Goal: Information Seeking & Learning: Learn about a topic

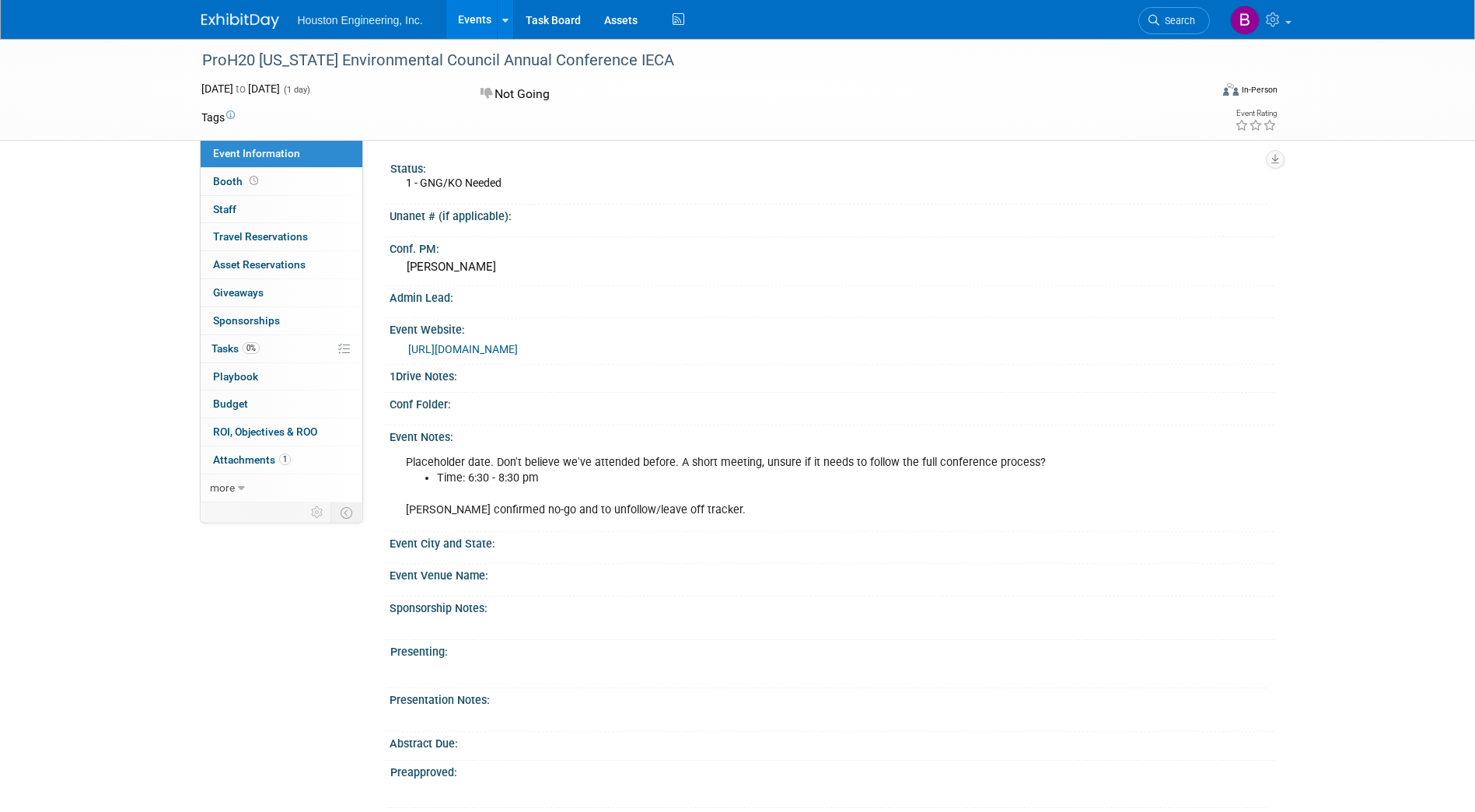
click at [518, 350] on link "https://www.iowaenvironmentaleducationweek.com/proh2o" at bounding box center [462, 349] width 110 height 12
click at [621, 64] on div "ProH20 [US_STATE] Environmental Council Annual Conference IECA" at bounding box center [692, 60] width 990 height 28
drag, startPoint x: 631, startPoint y: 59, endPoint x: 203, endPoint y: 64, distance: 428.0
click at [203, 64] on div "ProH20 [US_STATE] Environmental Council Annual Conference IECA" at bounding box center [692, 60] width 990 height 28
copy div "ProH20 [US_STATE] Environmental Council Annual Conference IECA"
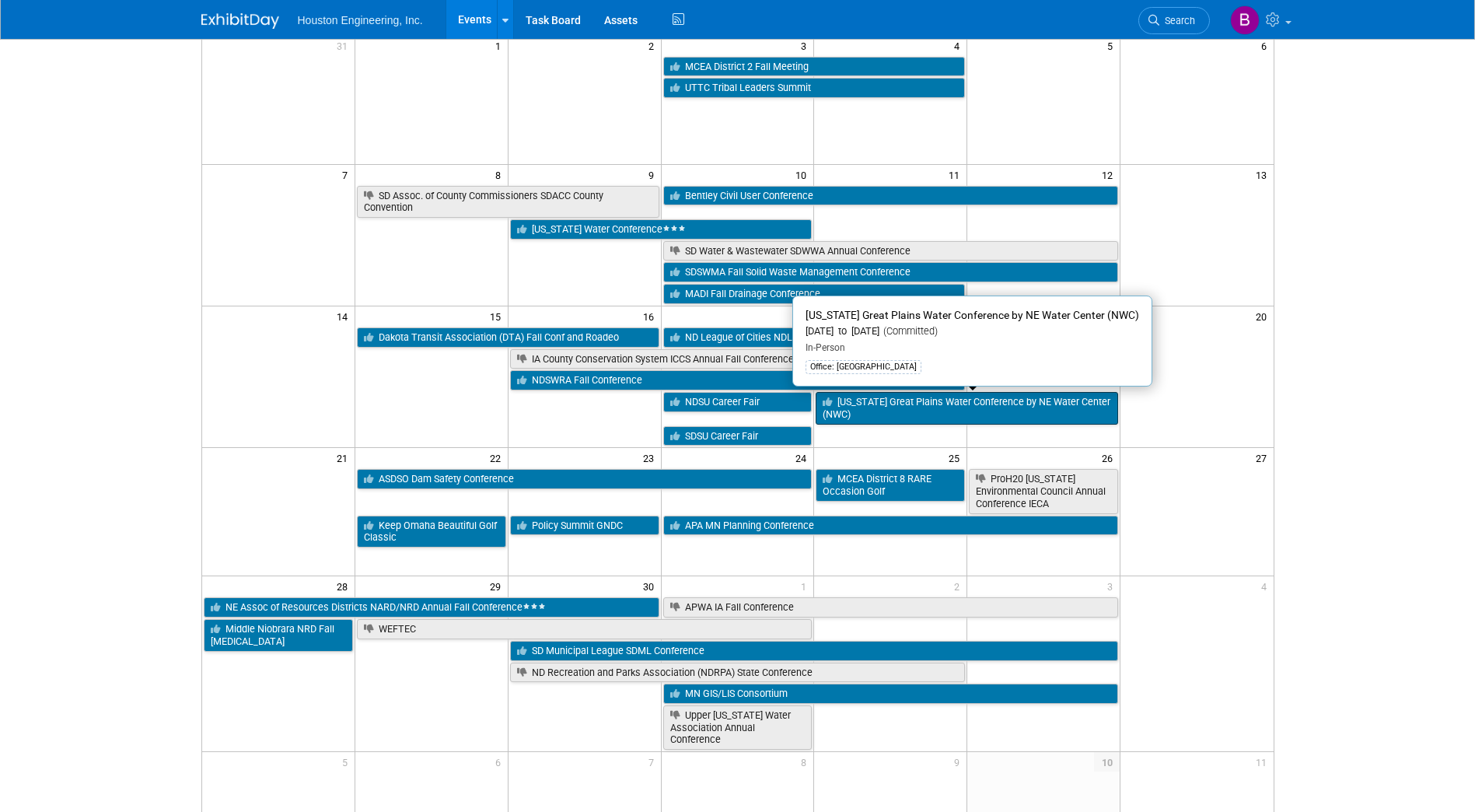
scroll to position [156, 0]
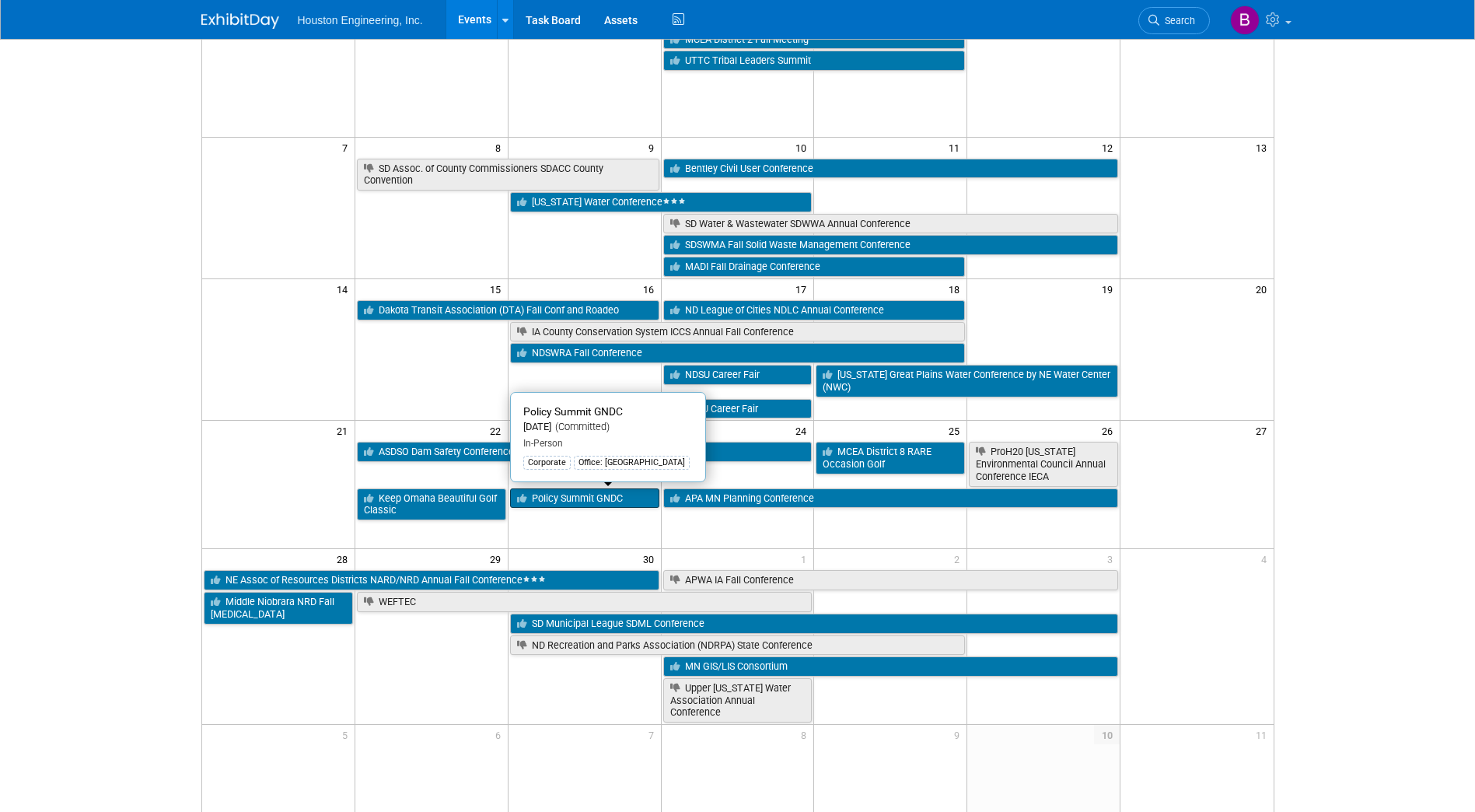
click at [570, 500] on link "Policy Summit GNDC" at bounding box center [585, 498] width 149 height 20
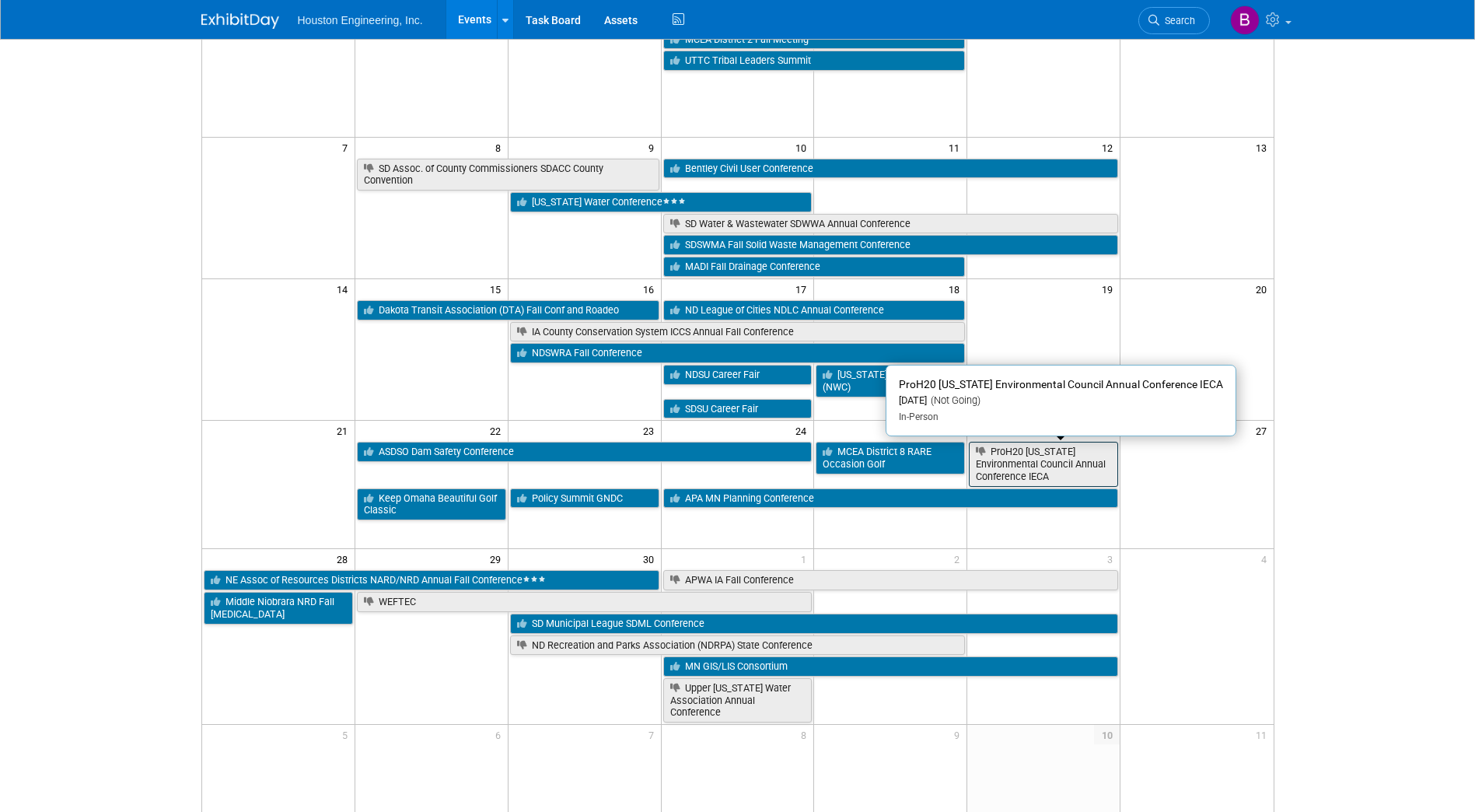
scroll to position [233, 0]
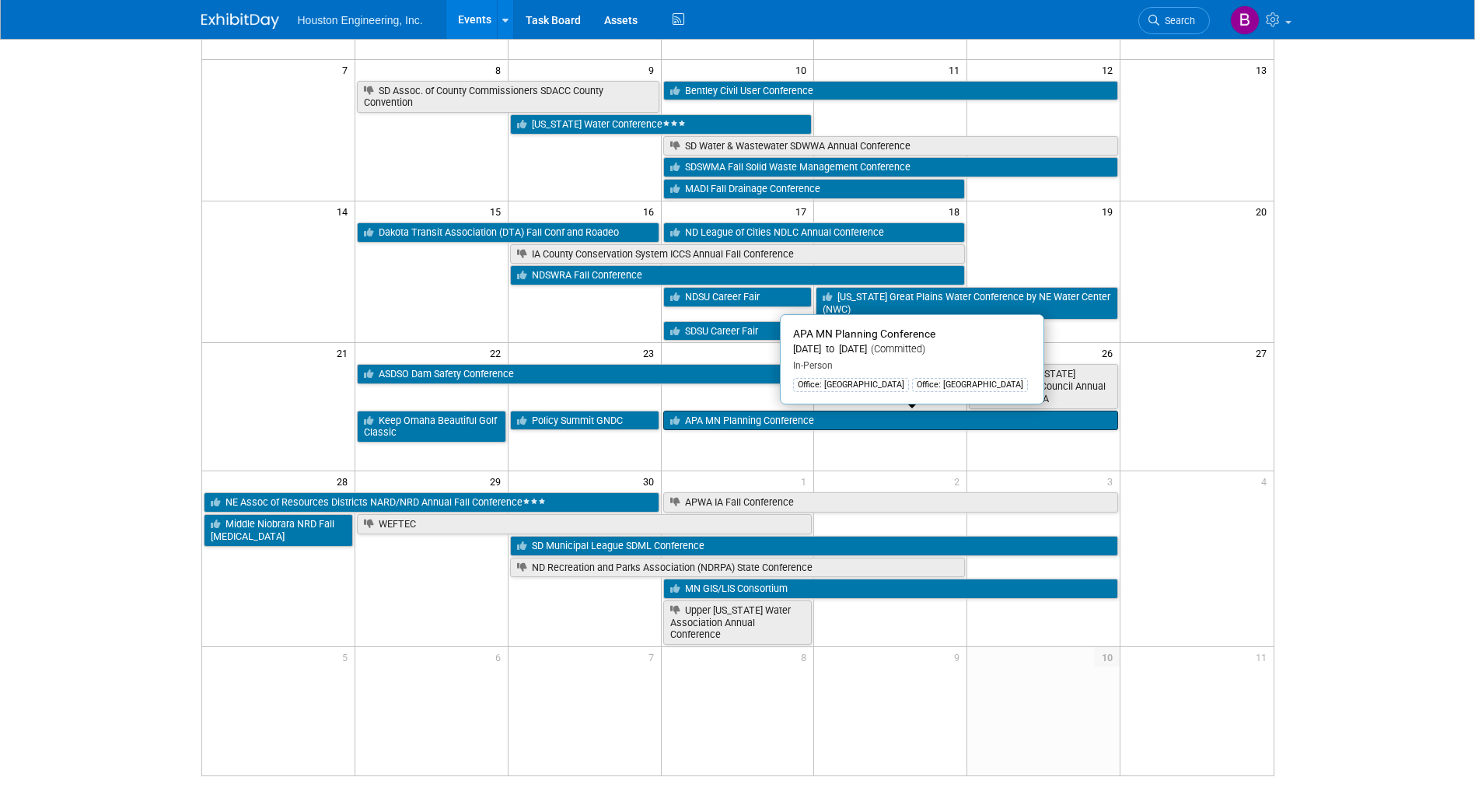
click at [681, 420] on icon at bounding box center [677, 420] width 14 height 11
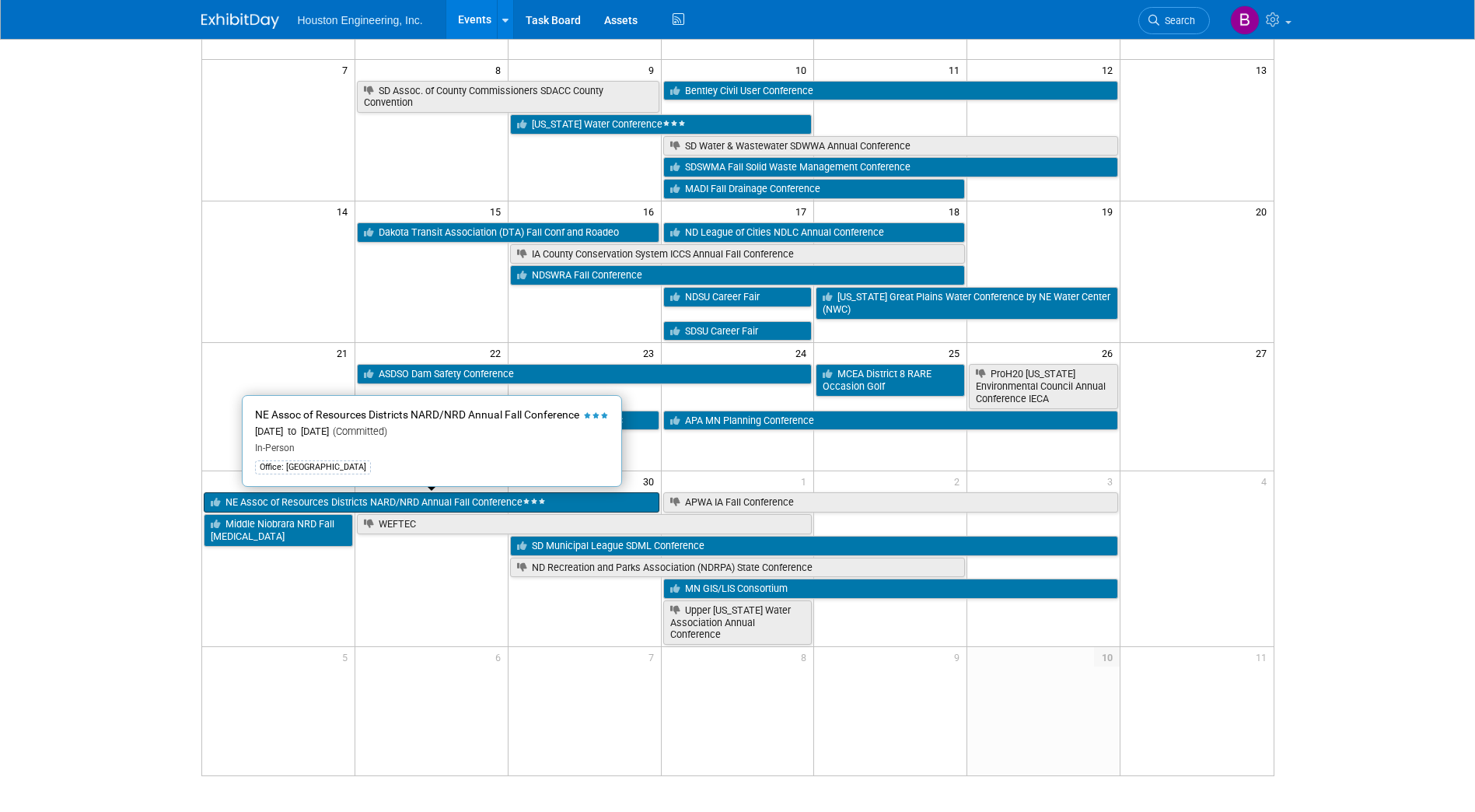
click at [271, 502] on link "NE Assoc of Resources Districts NARD/NRD Annual Fall Conference" at bounding box center [431, 502] width 456 height 20
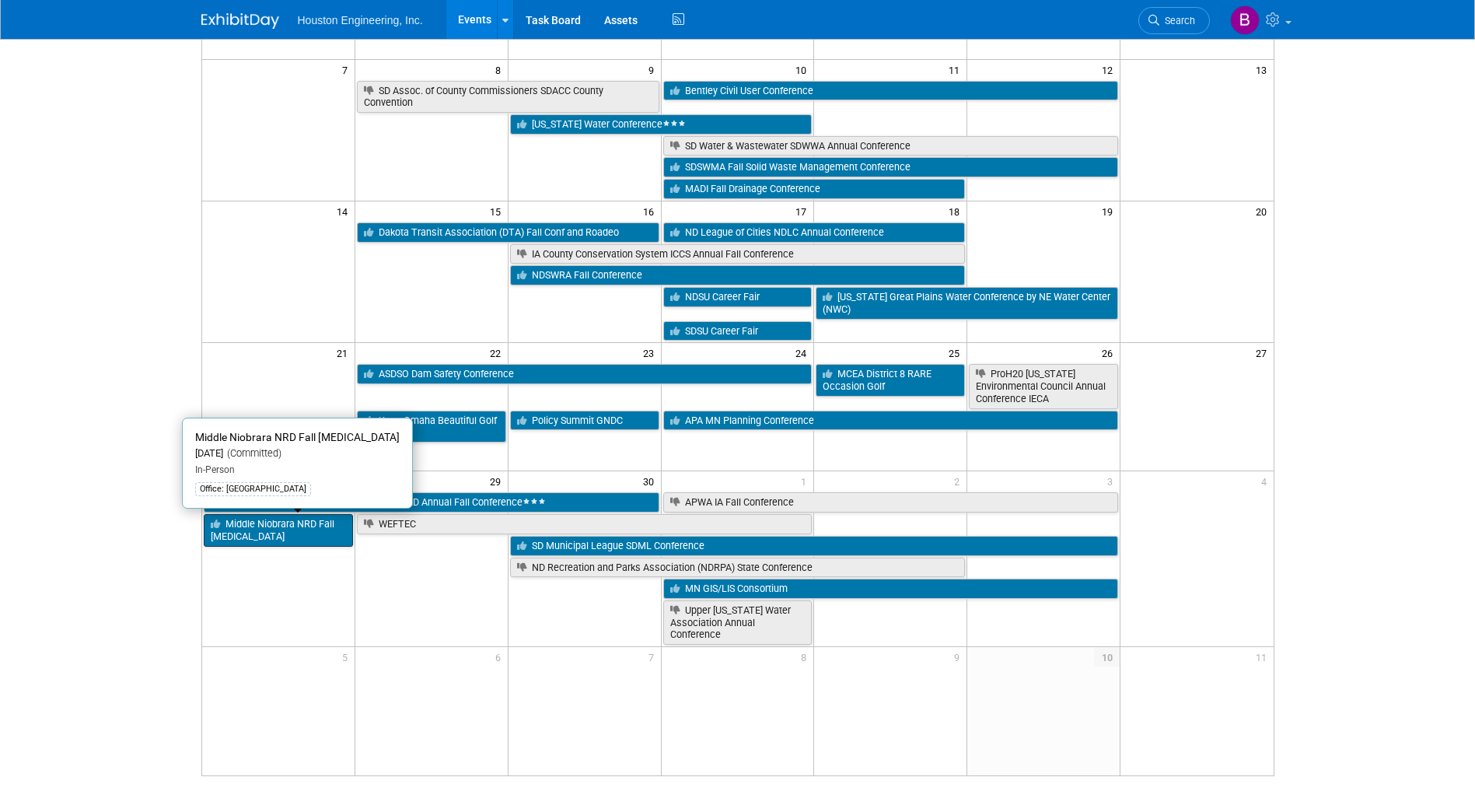
click at [282, 537] on link "Middle Niobrara NRD Fall [MEDICAL_DATA]" at bounding box center [278, 529] width 149 height 32
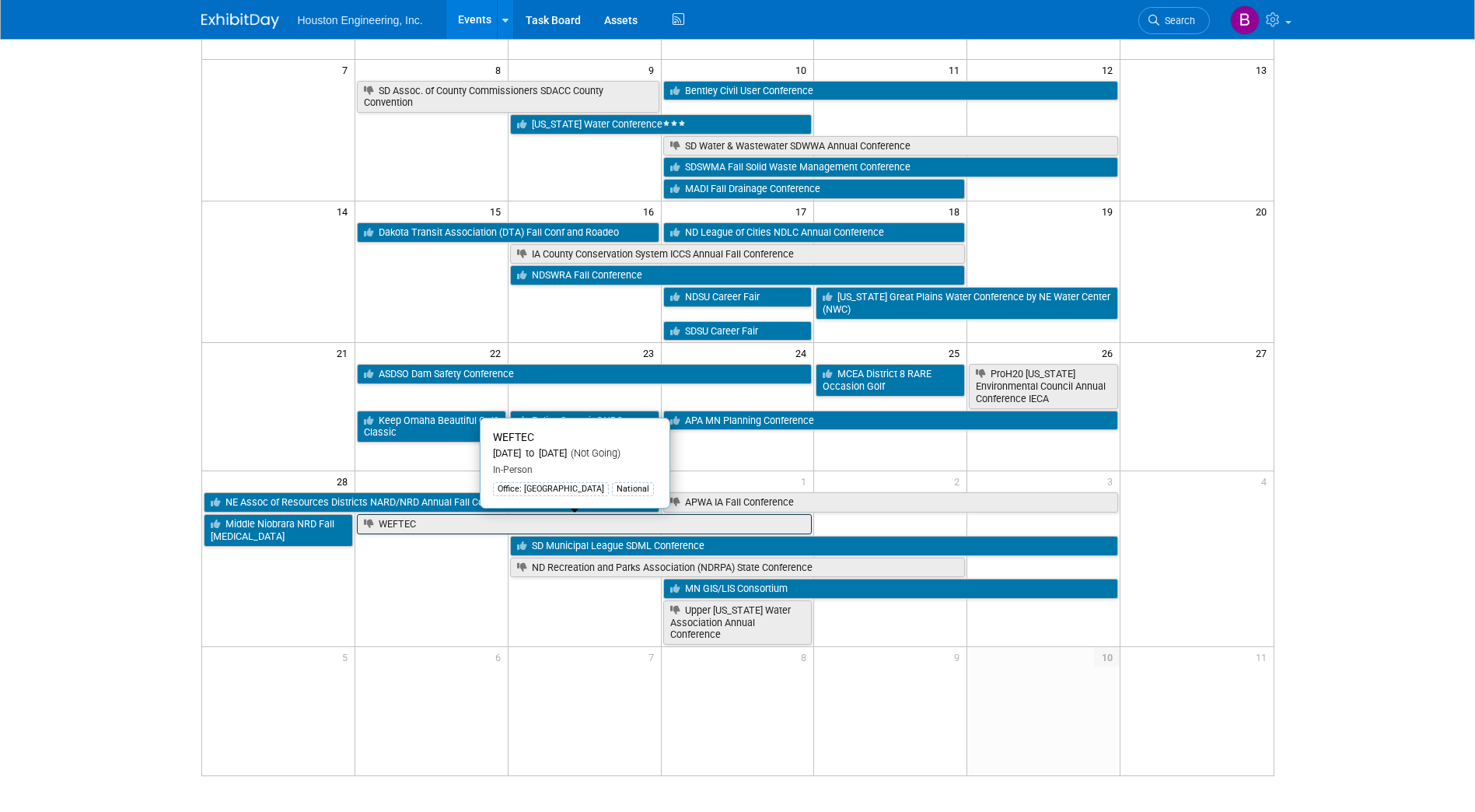
click at [415, 531] on link "WEFTEC" at bounding box center [585, 524] width 456 height 20
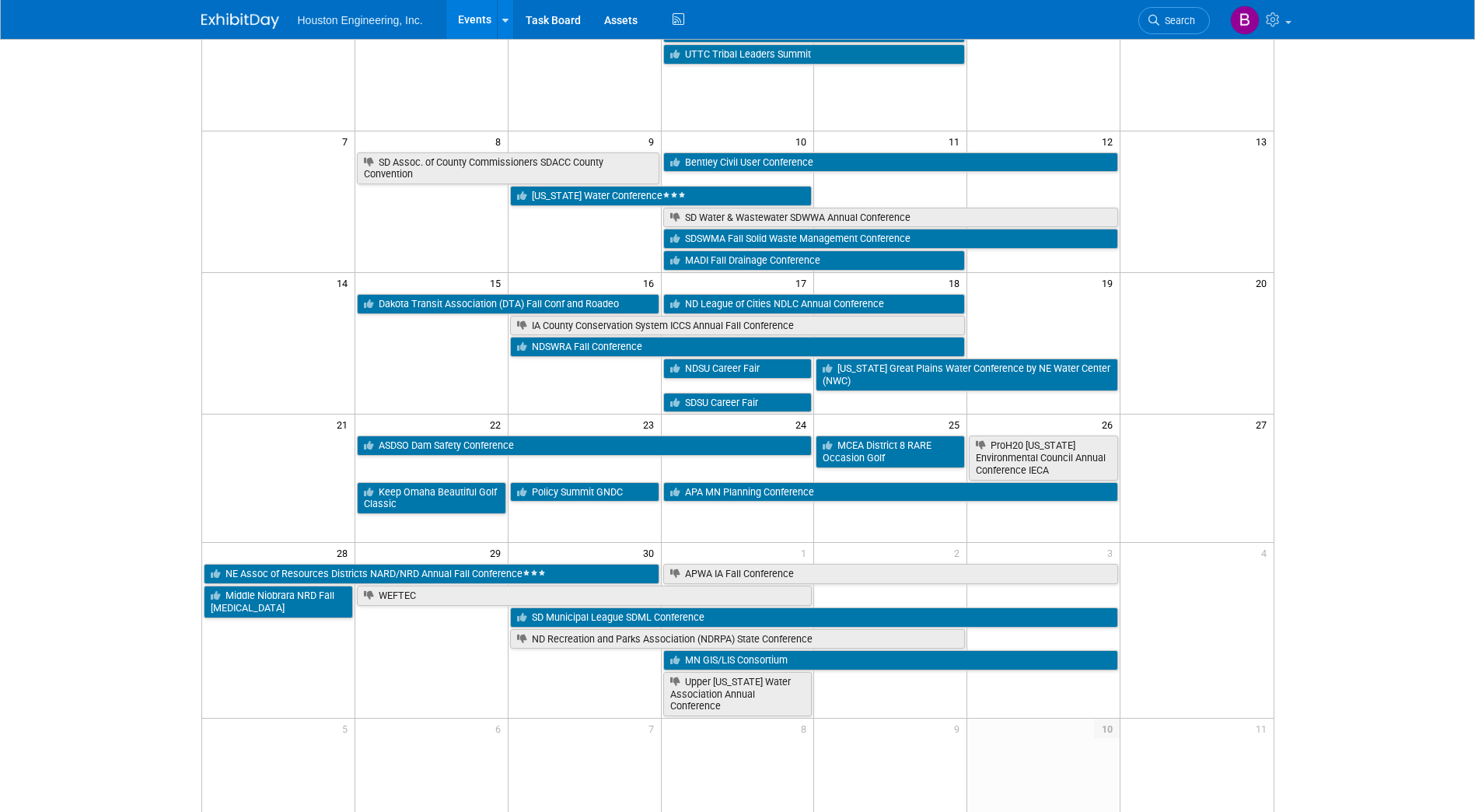
scroll to position [0, 0]
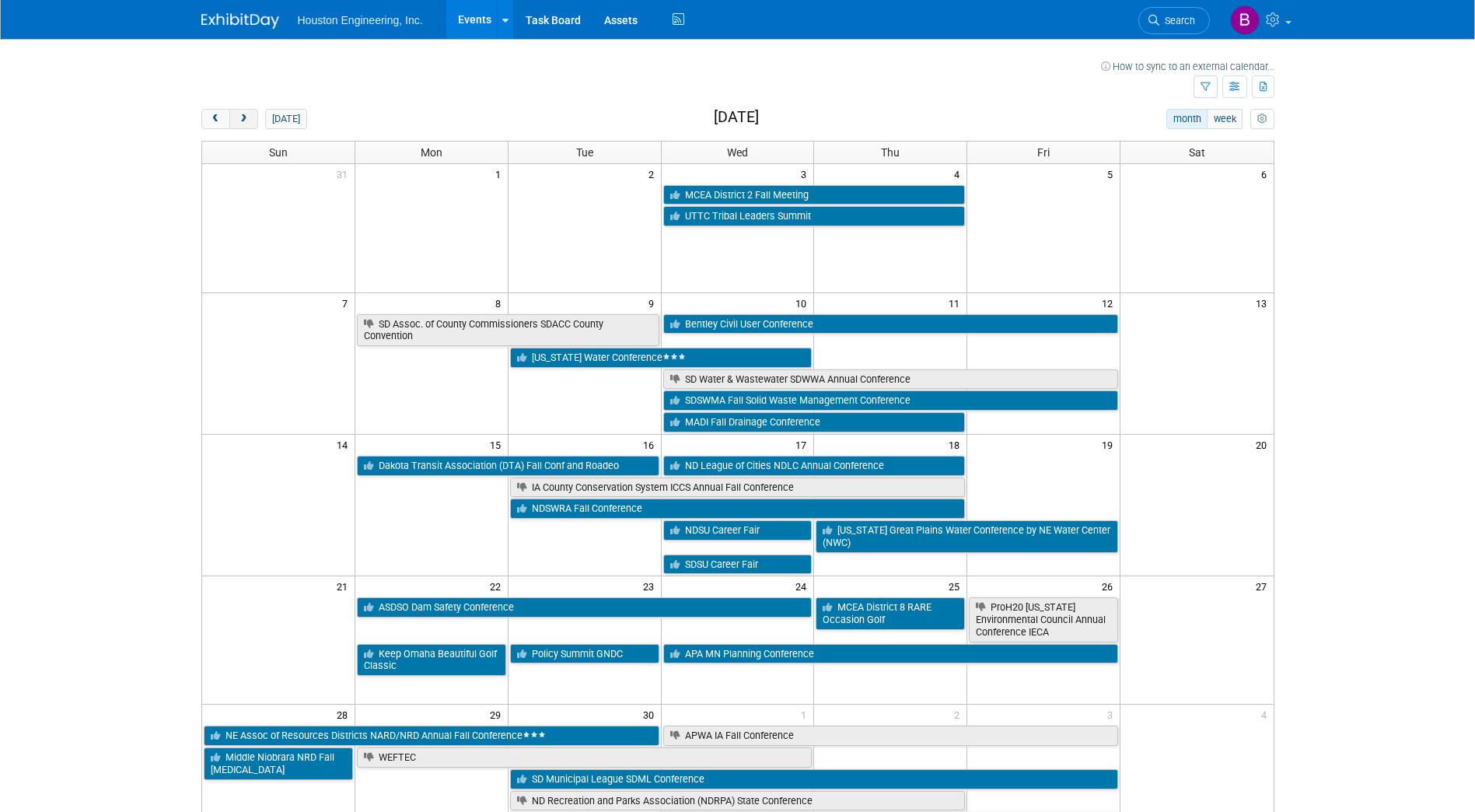
click at [240, 111] on button "next" at bounding box center [244, 118] width 29 height 20
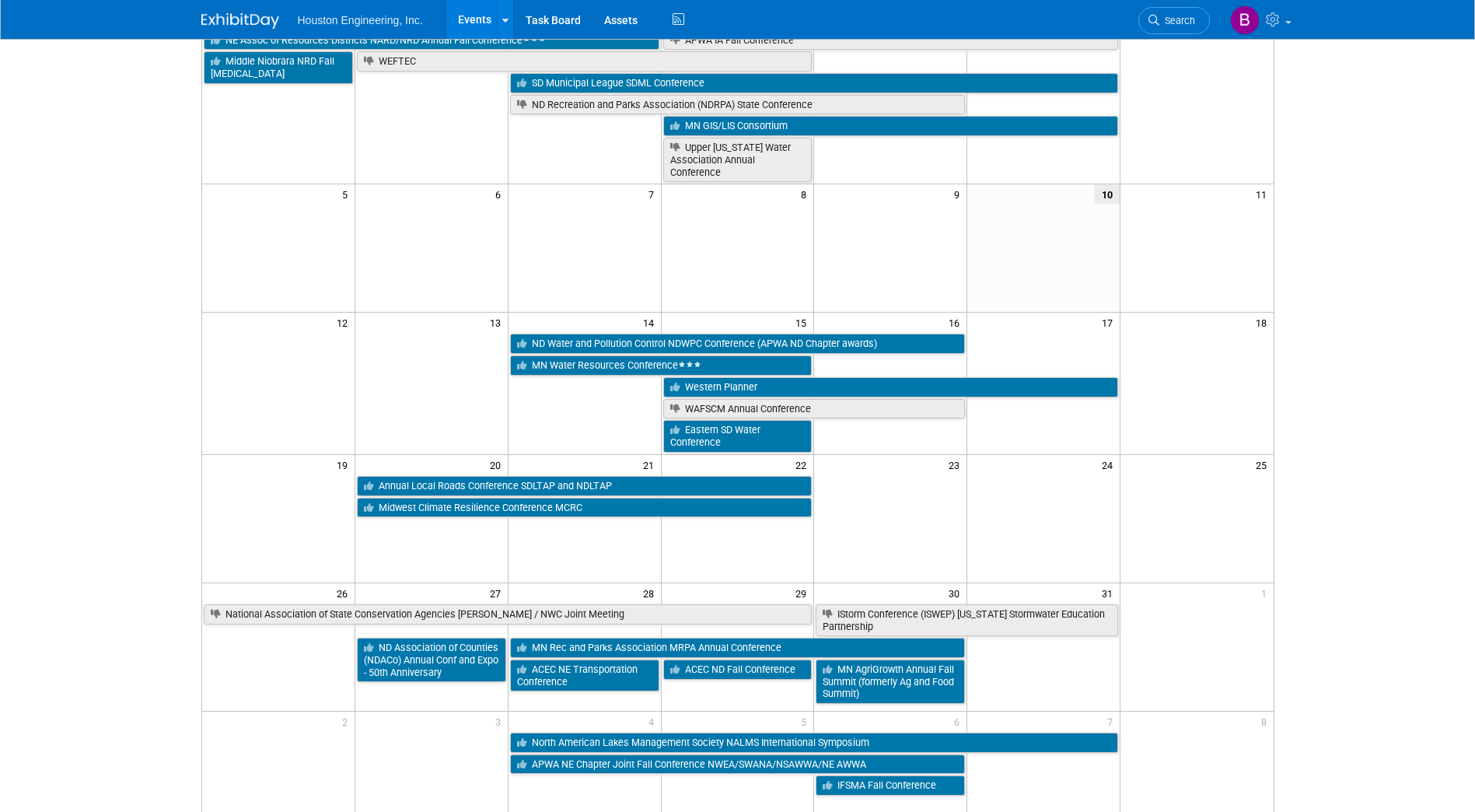
scroll to position [156, 0]
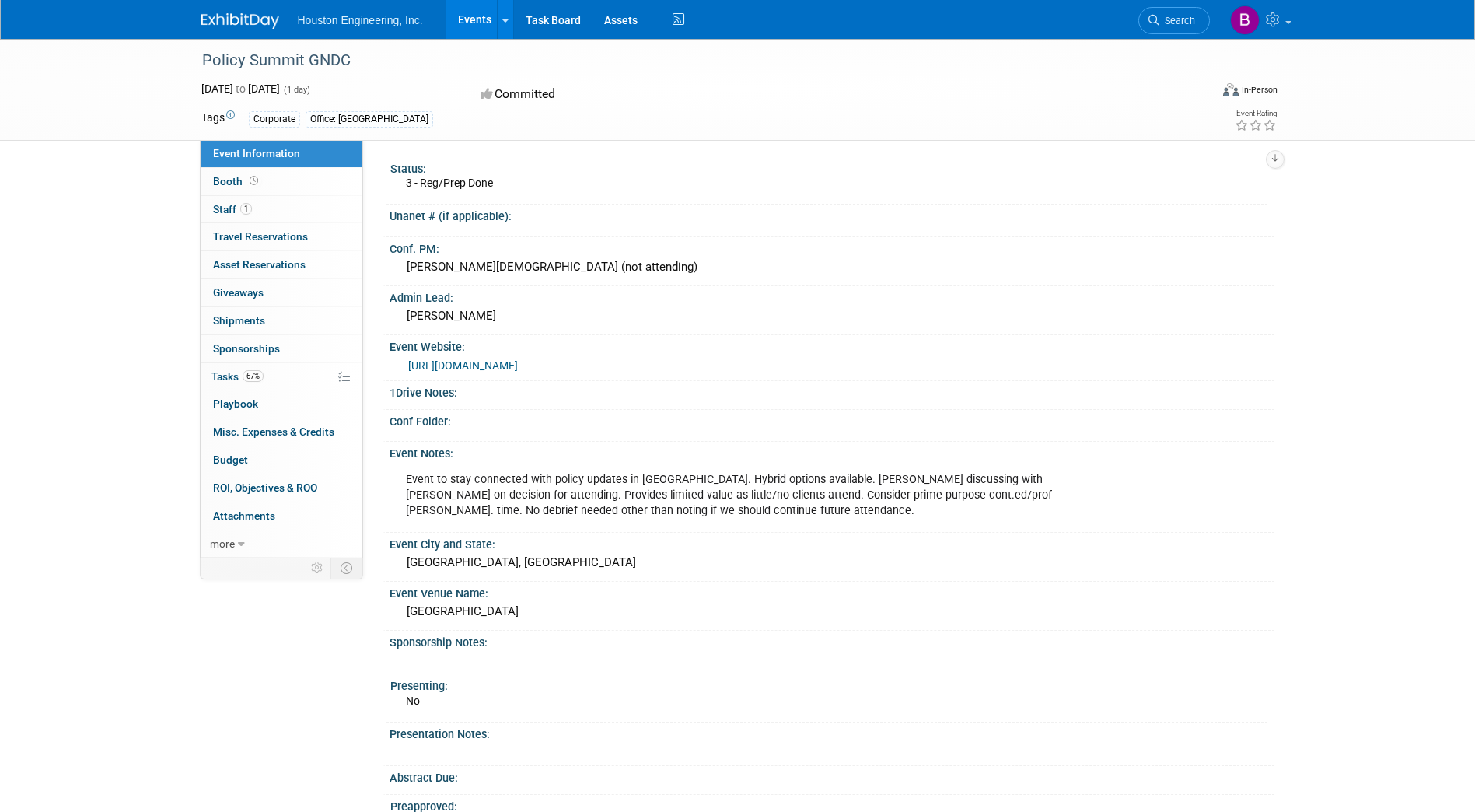
click at [518, 370] on link "https://www.ndchamber.com/events/details/2025-policy-summit-350" at bounding box center [462, 365] width 110 height 12
drag, startPoint x: 357, startPoint y: 56, endPoint x: 194, endPoint y: 56, distance: 163.0
click at [194, 56] on div "Policy Summit GNDC" at bounding box center [695, 60] width 1009 height 42
drag, startPoint x: 194, startPoint y: 56, endPoint x: 370, endPoint y: 47, distance: 176.2
click at [370, 47] on div "Policy Summit GNDC" at bounding box center [692, 60] width 990 height 28
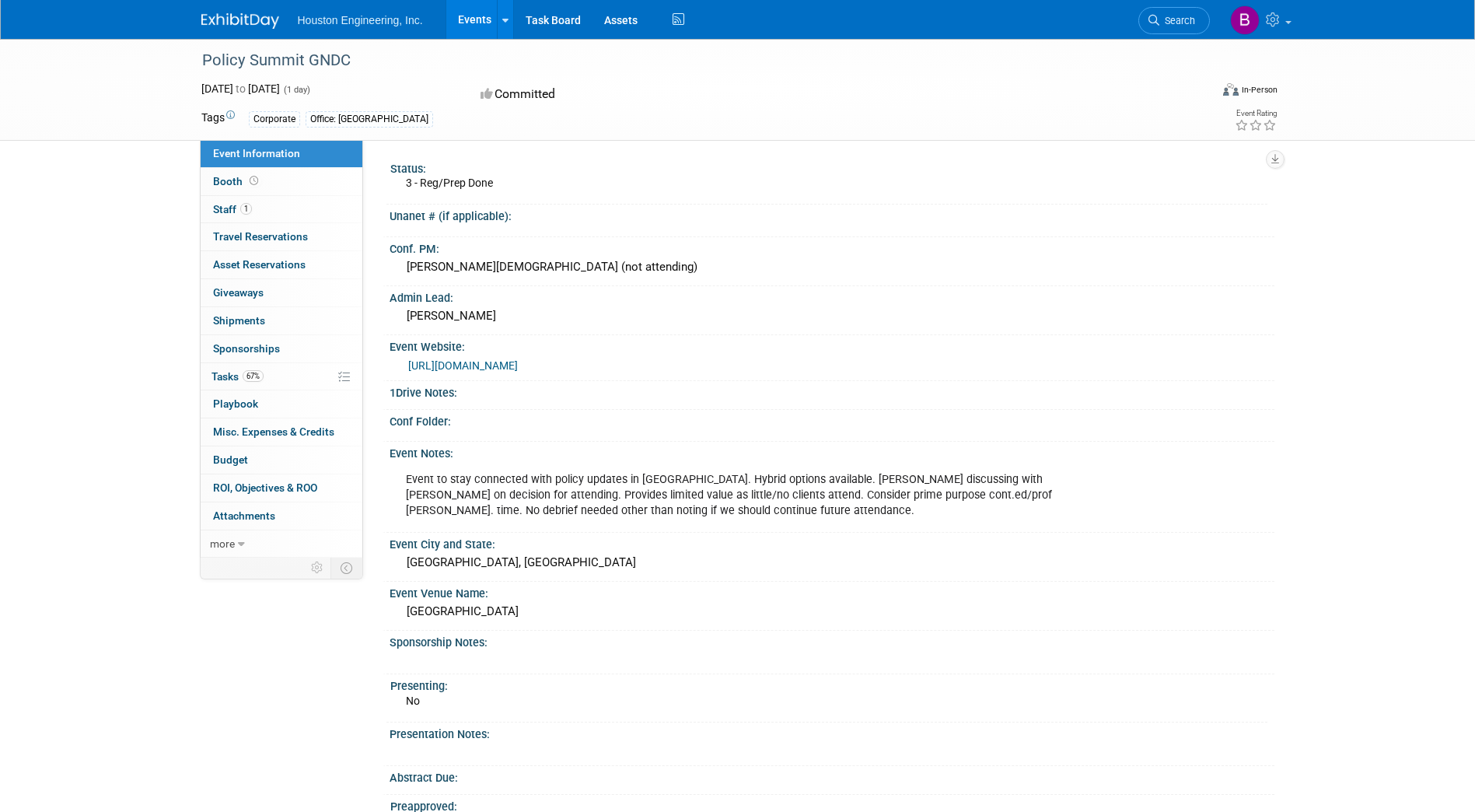
drag, startPoint x: 344, startPoint y: 56, endPoint x: 222, endPoint y: 75, distance: 123.5
click at [222, 75] on div "Policy Summit GNDC" at bounding box center [697, 63] width 1001 height 26
drag, startPoint x: 357, startPoint y: 56, endPoint x: 203, endPoint y: 67, distance: 154.4
click at [203, 67] on div "Policy Summit GNDC" at bounding box center [692, 60] width 990 height 28
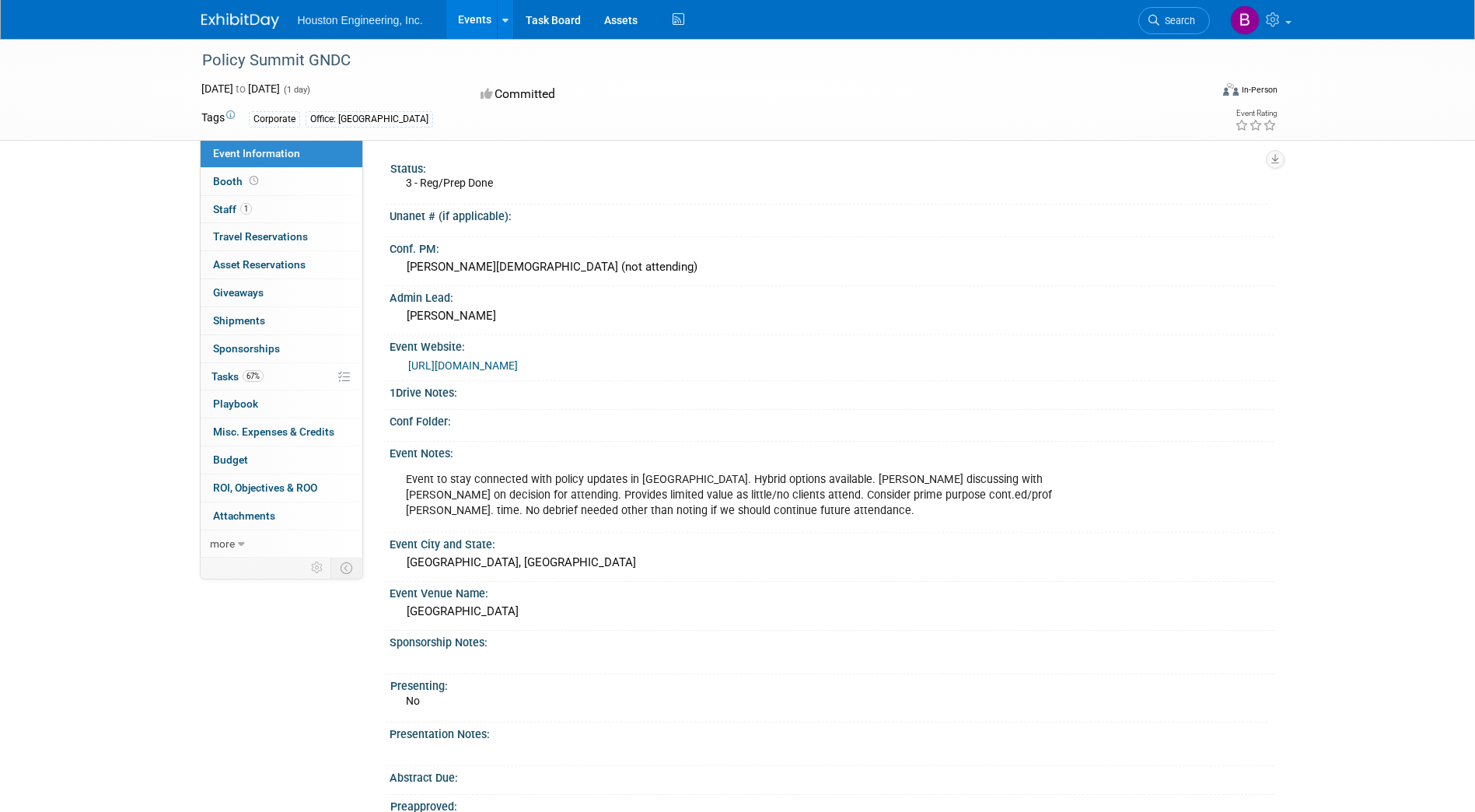
copy div "Policy Summit GNDC"
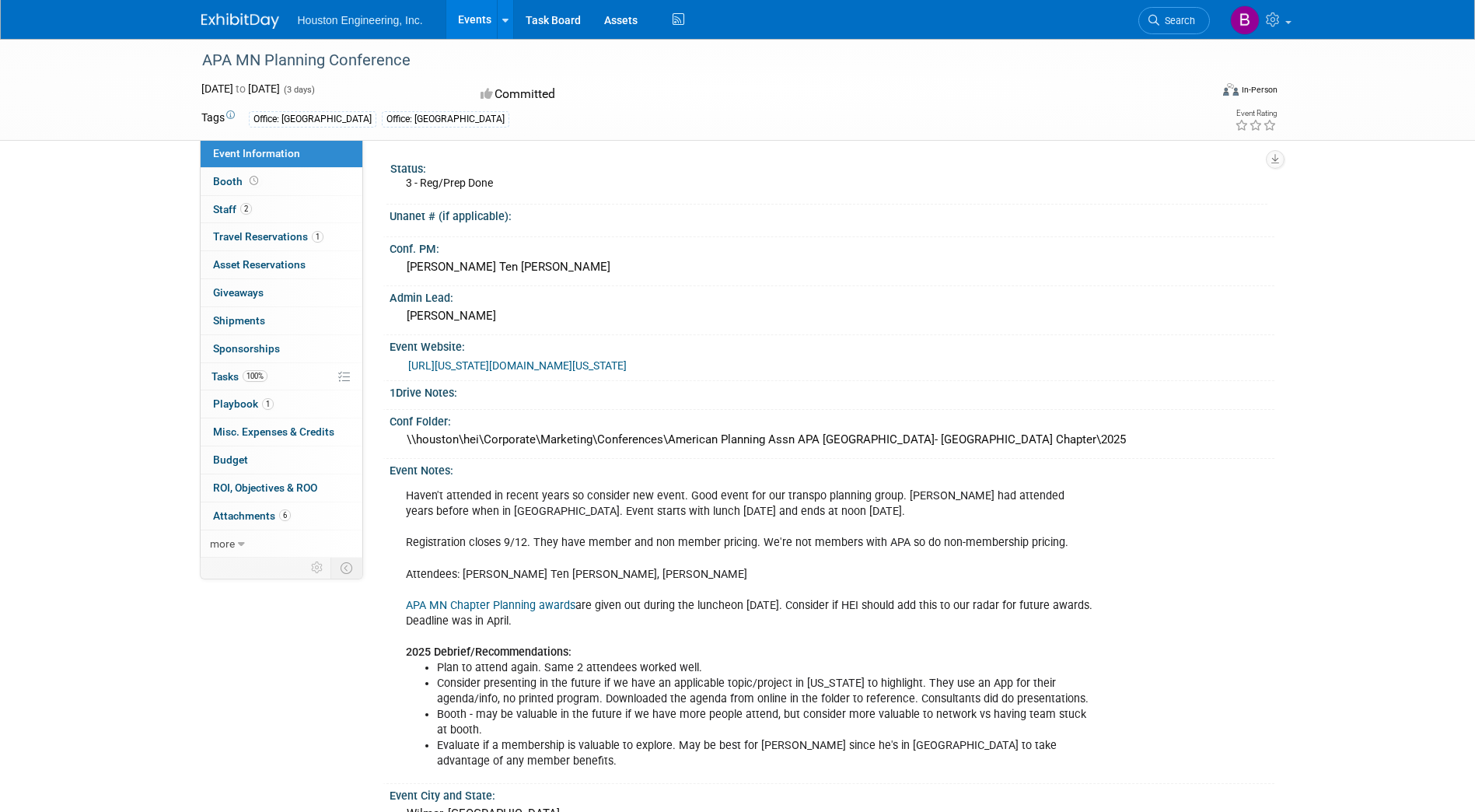
click at [627, 360] on link "https://minnesota.planning.org/conferences-and-meetings/minnesota-planning-conf…" at bounding box center [517, 365] width 219 height 12
drag, startPoint x: 416, startPoint y: 58, endPoint x: 203, endPoint y: 66, distance: 213.2
click at [203, 66] on div "APA MN Planning Conference" at bounding box center [692, 60] width 990 height 28
copy div "APA MN Planning Conference"
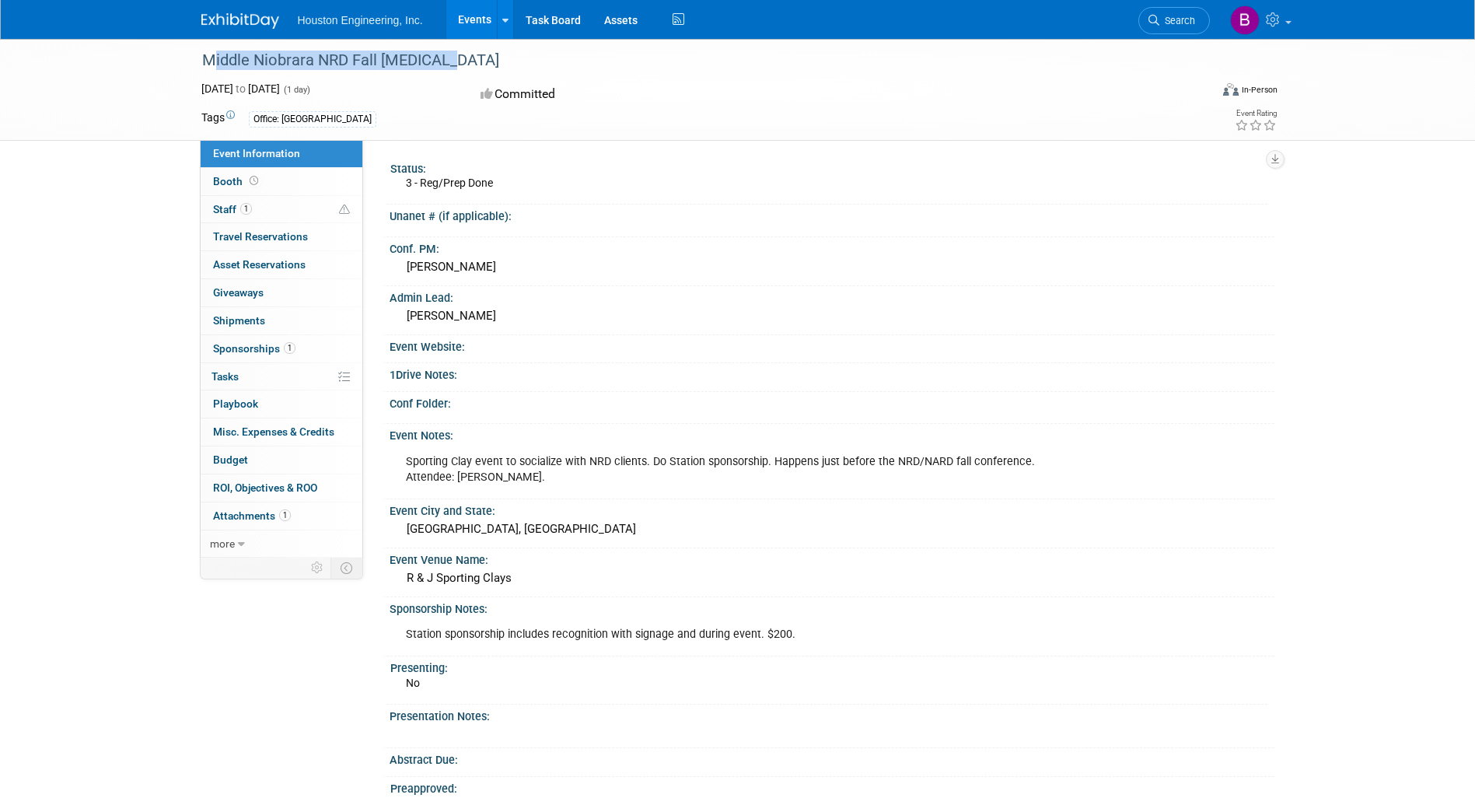
drag, startPoint x: 449, startPoint y: 59, endPoint x: 207, endPoint y: 53, distance: 242.1
click at [207, 53] on div "Middle Niobrara NRD Fall [MEDICAL_DATA]" at bounding box center [692, 60] width 990 height 28
copy div "Middle Niobrara NRD Fall [MEDICAL_DATA]"
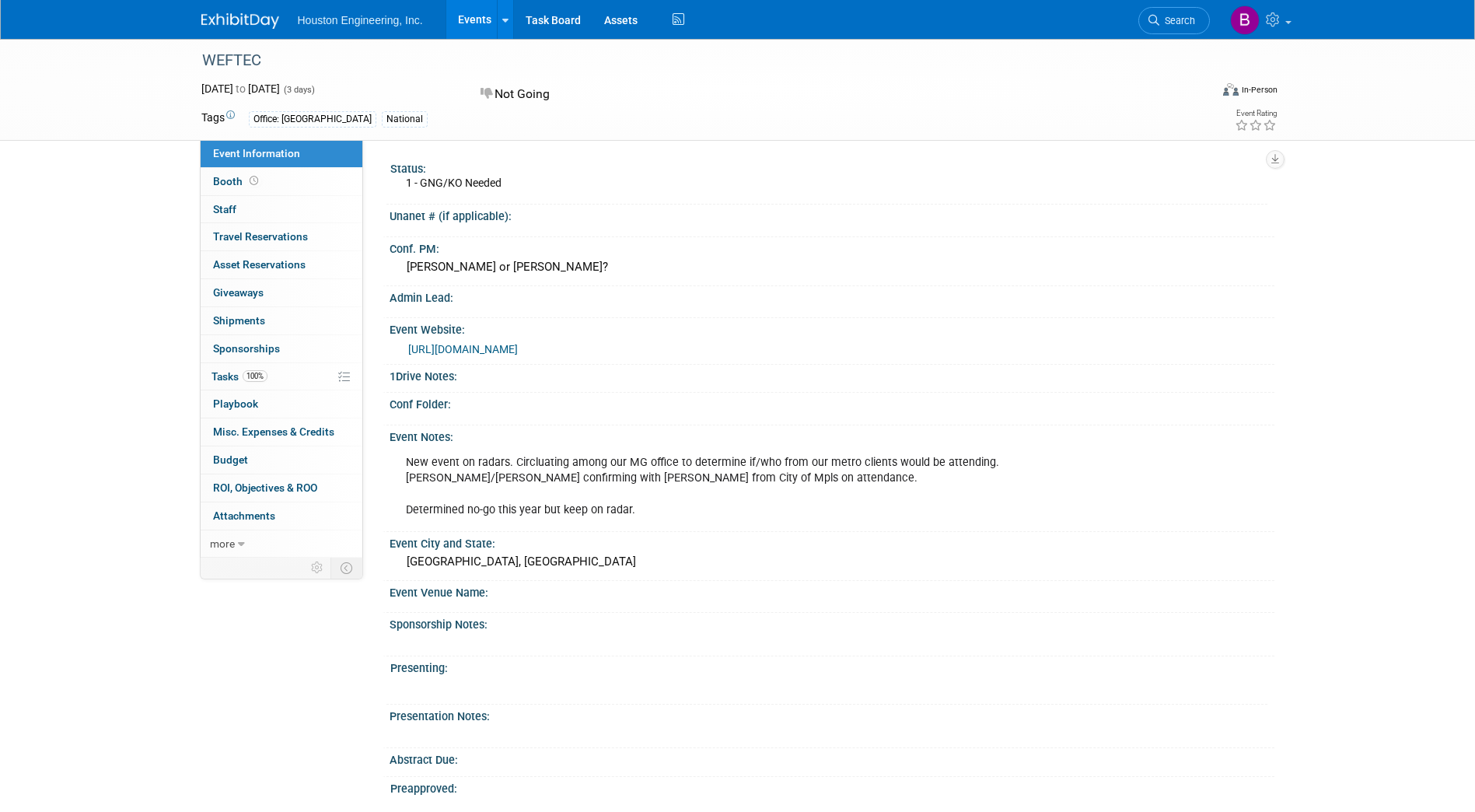
click at [263, 64] on div "WEFTEC" at bounding box center [692, 60] width 990 height 28
drag, startPoint x: 266, startPoint y: 63, endPoint x: 202, endPoint y: 59, distance: 64.1
click at [202, 59] on div "WEFTEC" at bounding box center [692, 60] width 990 height 28
copy div "WEFTEC"
